Goal: Task Accomplishment & Management: Complete application form

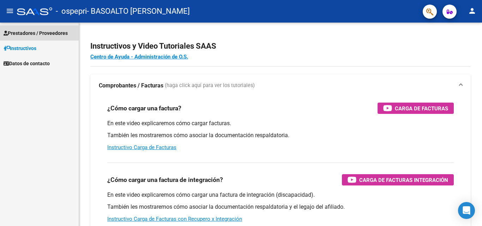
click at [26, 33] on span "Prestadores / Proveedores" at bounding box center [36, 33] width 64 height 8
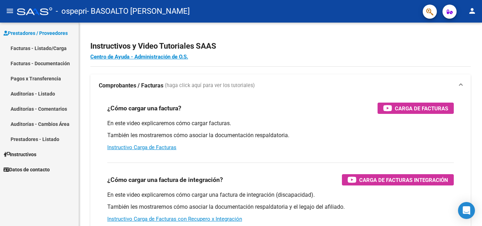
click at [23, 49] on link "Facturas - Listado/Carga" at bounding box center [39, 48] width 79 height 15
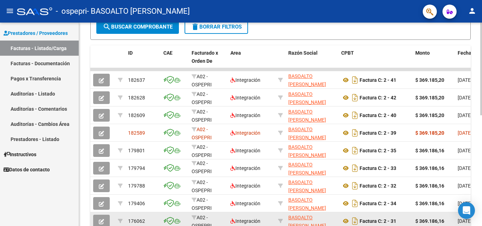
scroll to position [173, 0]
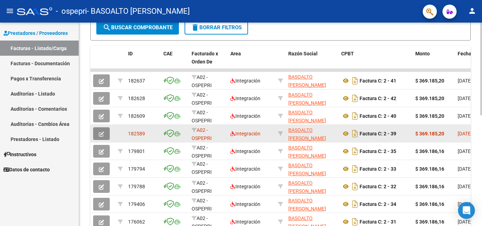
click at [102, 134] on icon "button" at bounding box center [101, 134] width 5 height 5
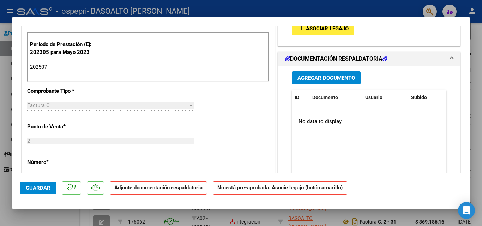
scroll to position [122, 0]
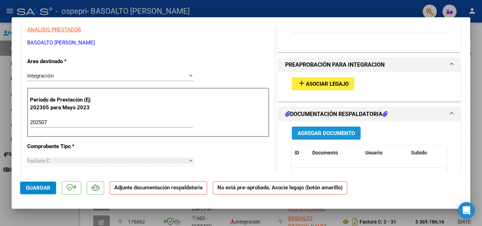
click at [317, 133] on span "Agregar Documento" at bounding box center [327, 133] width 58 height 6
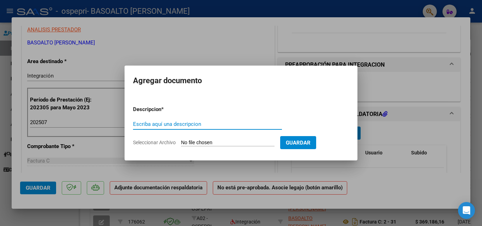
click at [169, 122] on input "Escriba aquí una descripcion" at bounding box center [207, 124] width 149 height 6
type input "soria"
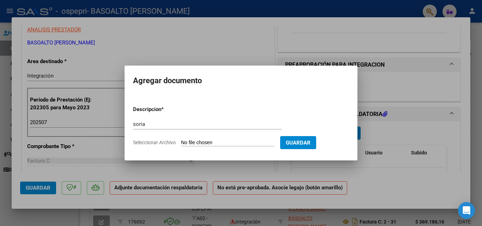
click at [175, 143] on span "Seleccionar Archivo" at bounding box center [154, 143] width 43 height 6
click at [181, 143] on input "Seleccionar Archivo" at bounding box center [228, 143] width 94 height 7
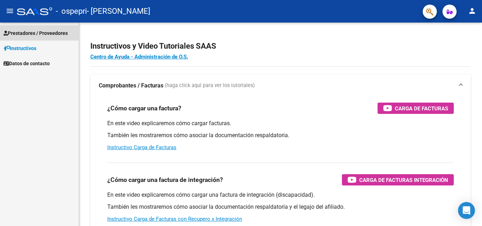
click at [32, 32] on span "Prestadores / Proveedores" at bounding box center [36, 33] width 64 height 8
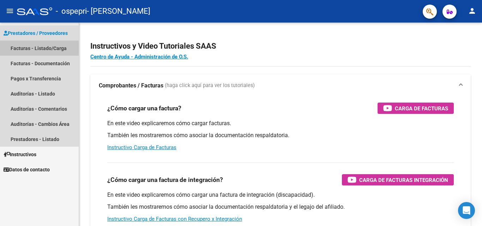
click at [42, 48] on link "Facturas - Listado/Carga" at bounding box center [39, 48] width 79 height 15
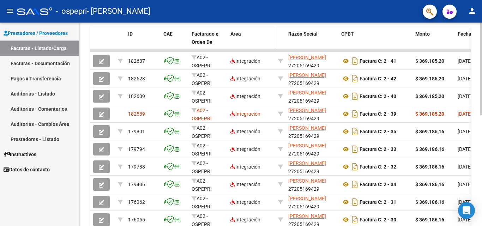
scroll to position [212, 0]
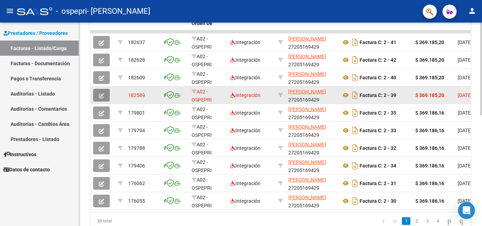
click at [101, 95] on icon "button" at bounding box center [101, 95] width 5 height 5
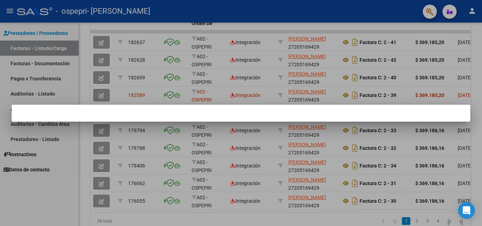
click at [101, 95] on div at bounding box center [241, 113] width 482 height 226
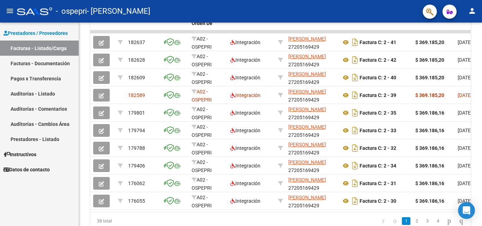
click at [101, 95] on icon "button" at bounding box center [101, 95] width 5 height 5
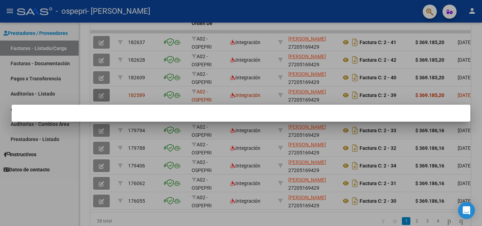
click at [101, 95] on div at bounding box center [241, 113] width 482 height 226
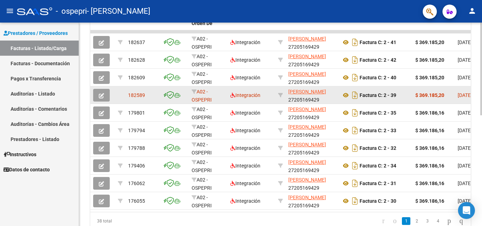
click at [101, 95] on icon "button" at bounding box center [101, 95] width 5 height 5
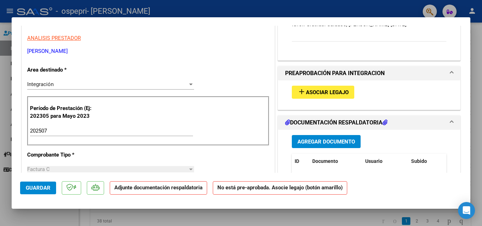
scroll to position [141, 0]
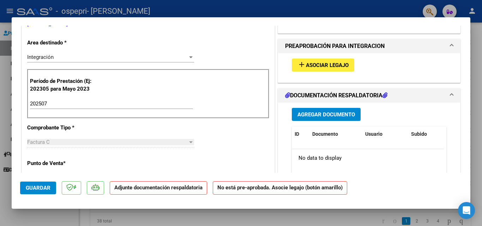
click at [340, 113] on span "Agregar Documento" at bounding box center [327, 115] width 58 height 6
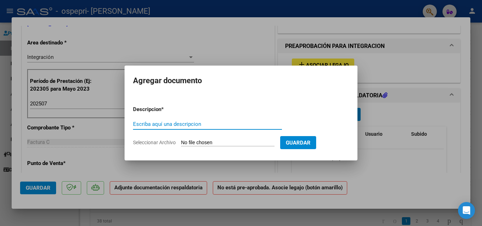
click at [182, 122] on input "Escriba aquí una descripcion" at bounding box center [207, 124] width 149 height 6
type input "planilla asistencia soria mes julio"
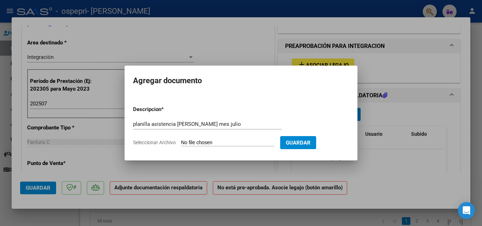
click at [171, 143] on span "Seleccionar Archivo" at bounding box center [154, 143] width 43 height 6
click at [181, 143] on input "Seleccionar Archivo" at bounding box center [228, 143] width 94 height 7
type input "C:\fakepath\soria.pdf"
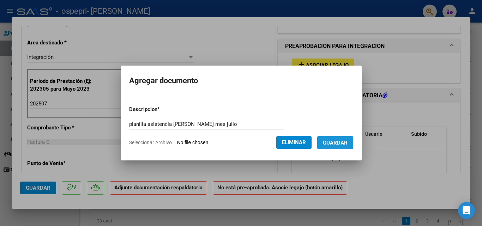
click at [345, 142] on span "Guardar" at bounding box center [335, 143] width 25 height 6
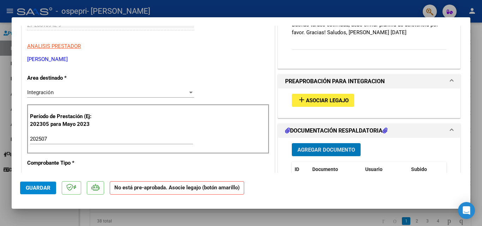
scroll to position [212, 0]
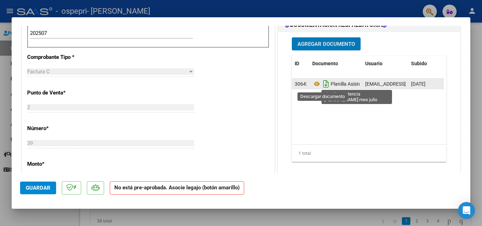
click at [323, 86] on icon "Descargar documento" at bounding box center [326, 83] width 9 height 11
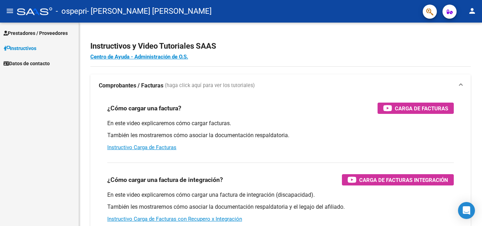
click at [30, 32] on span "Prestadores / Proveedores" at bounding box center [36, 33] width 64 height 8
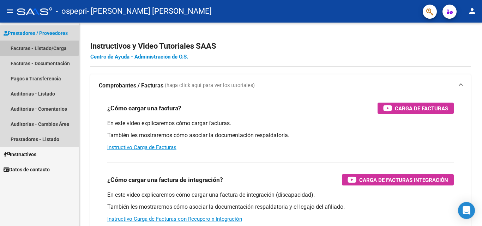
click at [29, 47] on link "Facturas - Listado/Carga" at bounding box center [39, 48] width 79 height 15
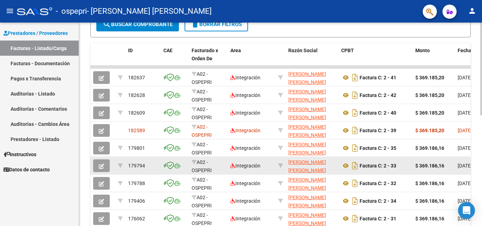
scroll to position [1, 0]
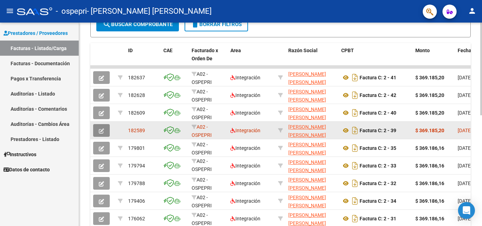
click at [100, 128] on icon "button" at bounding box center [101, 130] width 5 height 5
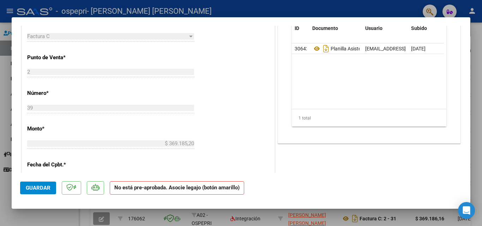
scroll to position [212, 0]
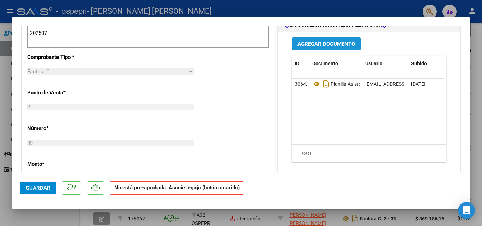
click at [332, 45] on span "Agregar Documento" at bounding box center [327, 44] width 58 height 6
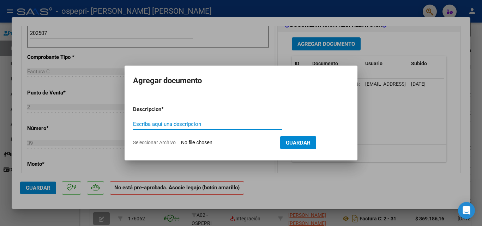
click at [204, 122] on input "Escriba aquí una descripcion" at bounding box center [207, 124] width 149 height 6
type input "soria plnilla asistencia mes julio"
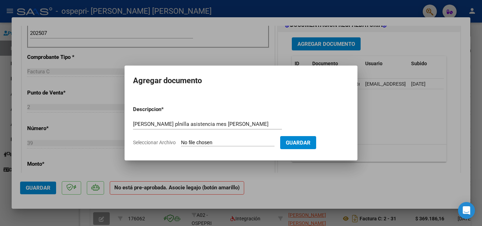
click at [170, 144] on span "Seleccionar Archivo" at bounding box center [154, 143] width 43 height 6
click at [181, 144] on input "Seleccionar Archivo" at bounding box center [228, 143] width 94 height 7
type input "C:\fakepath\soria.pdf"
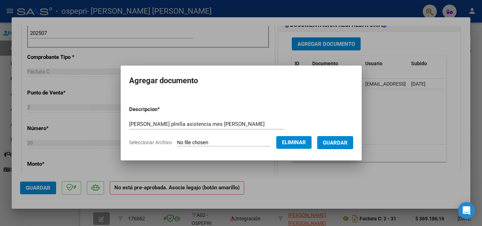
click at [345, 142] on span "Guardar" at bounding box center [335, 143] width 25 height 6
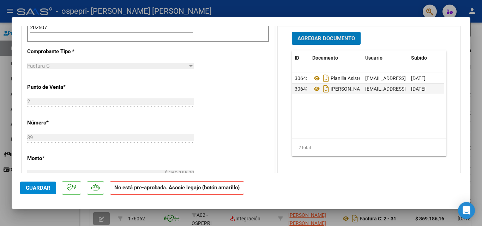
scroll to position [247, 0]
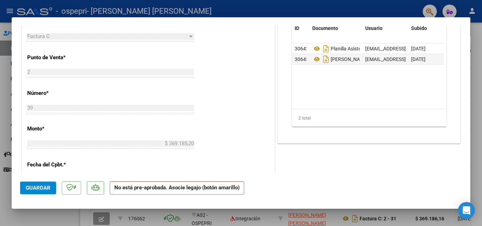
click at [41, 188] on span "Guardar" at bounding box center [38, 188] width 25 height 6
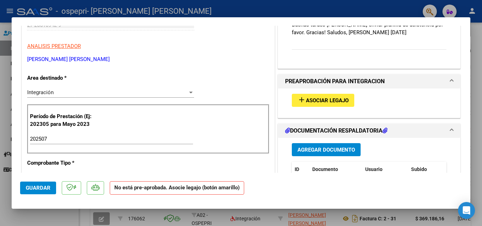
scroll to position [141, 0]
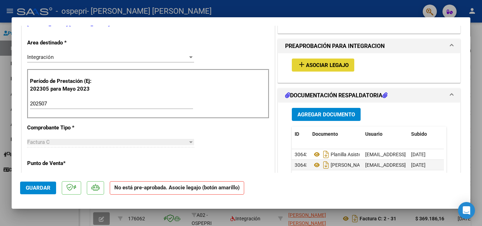
click at [338, 65] on span "Asociar Legajo" at bounding box center [327, 65] width 43 height 6
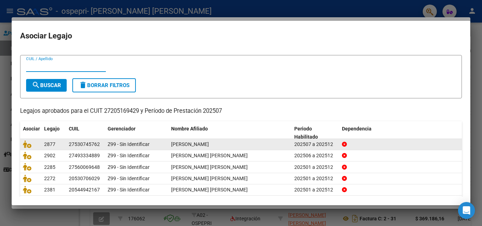
scroll to position [0, 0]
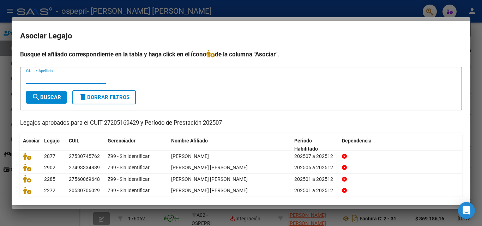
click at [63, 76] on input "CUIL / Apellido" at bounding box center [66, 78] width 80 height 6
type input "53070602"
click at [50, 97] on span "search Buscar" at bounding box center [46, 97] width 29 height 6
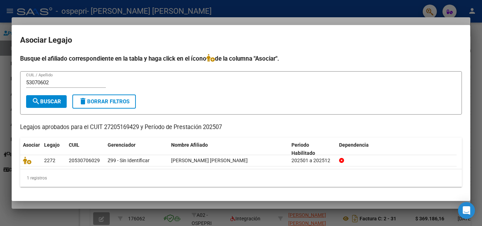
click at [59, 101] on span "search Buscar" at bounding box center [46, 101] width 29 height 6
click at [44, 99] on span "search Buscar" at bounding box center [46, 101] width 29 height 6
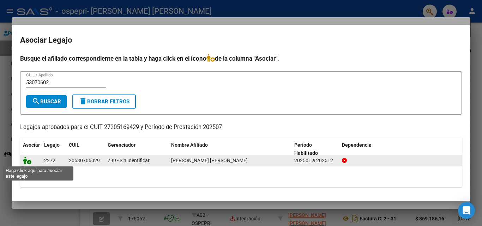
click at [29, 163] on icon at bounding box center [27, 161] width 8 height 8
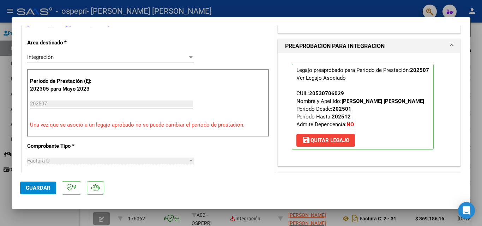
drag, startPoint x: 43, startPoint y: 188, endPoint x: 48, endPoint y: 187, distance: 5.6
click at [43, 188] on span "Guardar" at bounding box center [38, 188] width 25 height 6
click at [1, 17] on div at bounding box center [241, 113] width 482 height 226
